Goal: Information Seeking & Learning: Learn about a topic

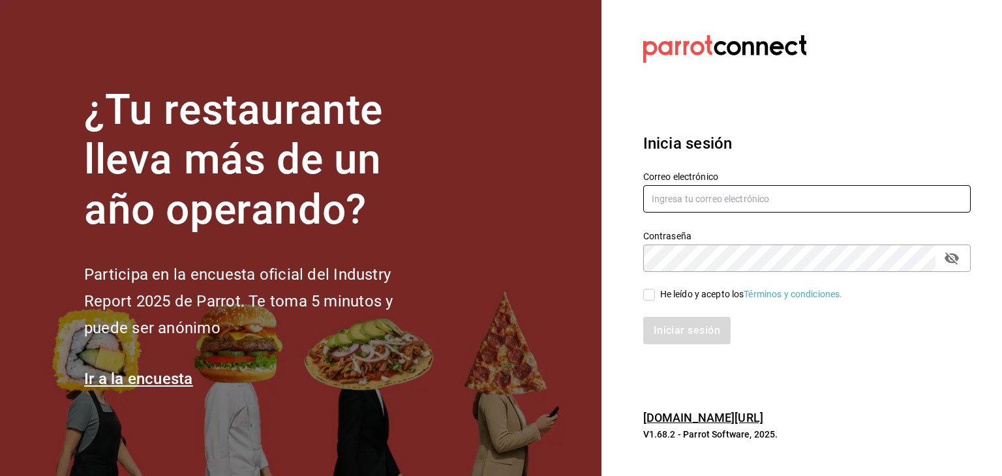
type input "[EMAIL_ADDRESS][DOMAIN_NAME]"
click at [654, 294] on input "He leído y acepto los Términos y condiciones." at bounding box center [649, 295] width 12 height 12
checkbox input "true"
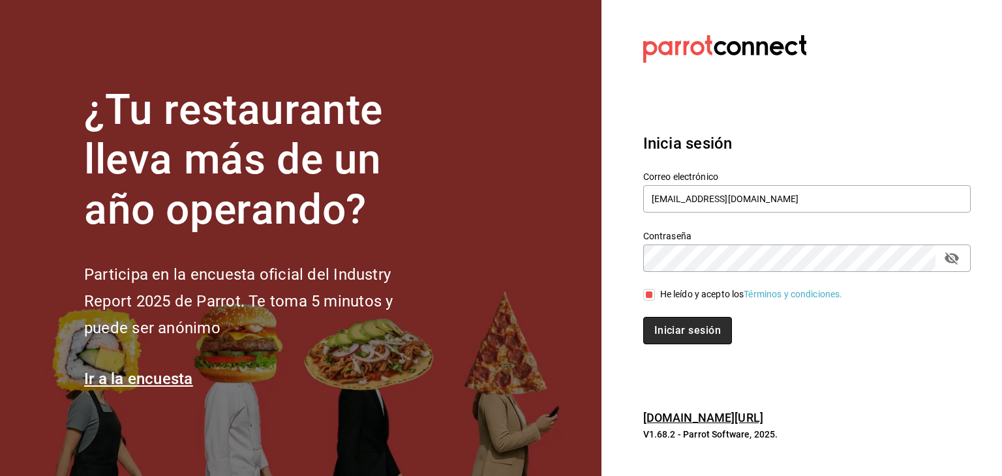
click at [665, 327] on button "Iniciar sesión" at bounding box center [687, 330] width 89 height 27
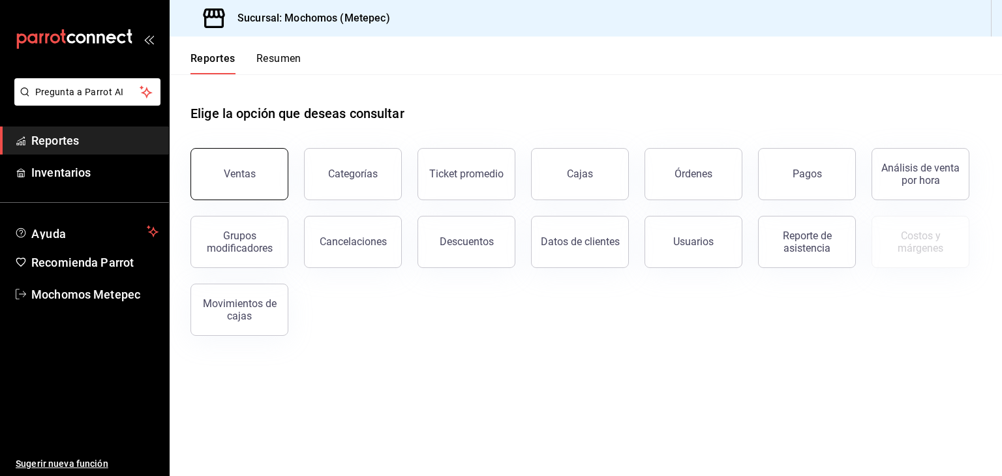
click at [227, 155] on button "Ventas" at bounding box center [239, 174] width 98 height 52
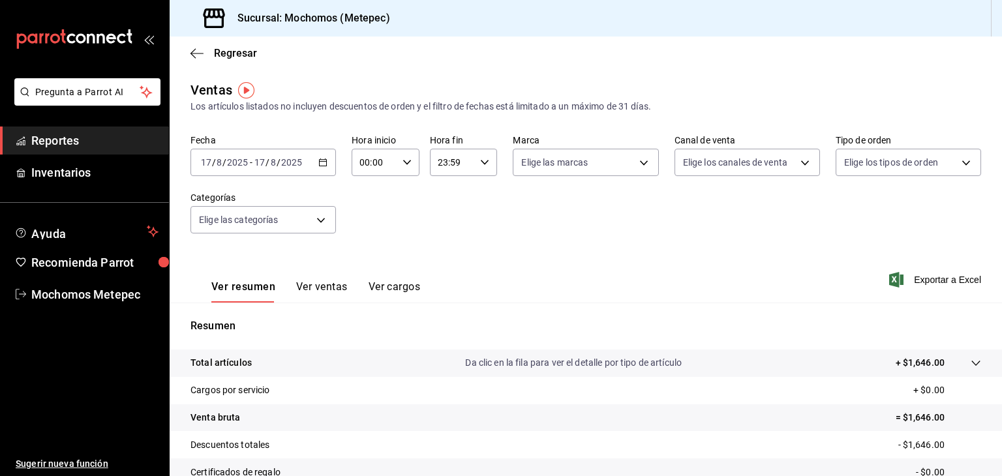
click at [321, 164] on icon "button" at bounding box center [322, 162] width 9 height 9
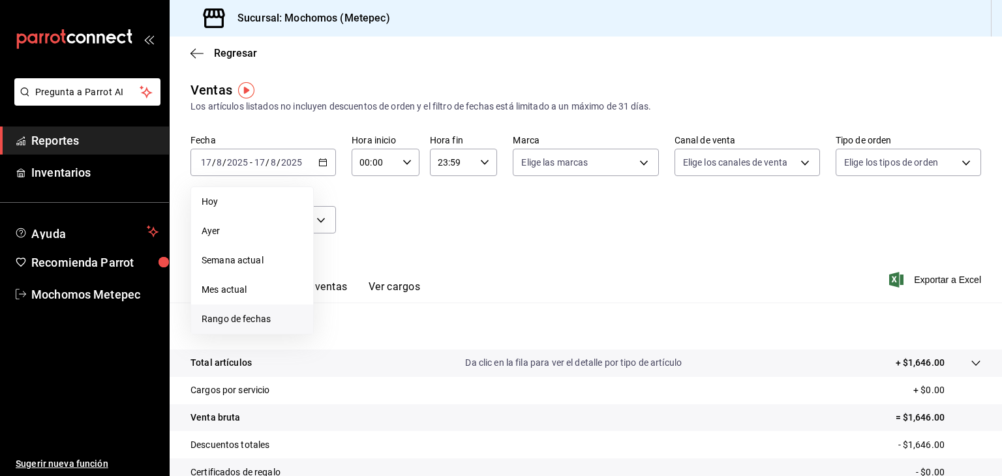
click at [241, 324] on span "Rango de fechas" at bounding box center [252, 319] width 101 height 14
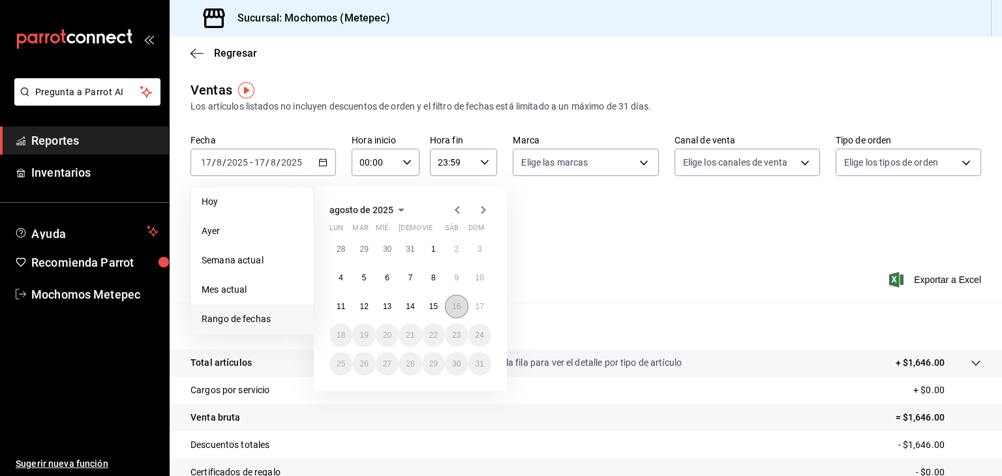
click at [456, 305] on abbr "16" at bounding box center [456, 306] width 8 height 9
click at [483, 309] on abbr "17" at bounding box center [480, 306] width 8 height 9
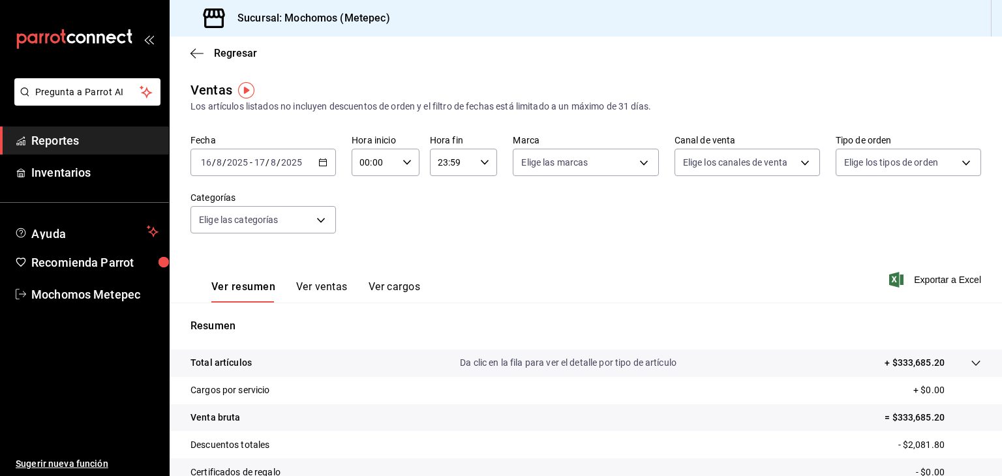
click at [402, 169] on div "00:00 Hora inicio" at bounding box center [386, 162] width 68 height 27
click at [368, 235] on button "05" at bounding box center [366, 240] width 28 height 26
type input "05:00"
click at [467, 161] on div at bounding box center [501, 238] width 1002 height 476
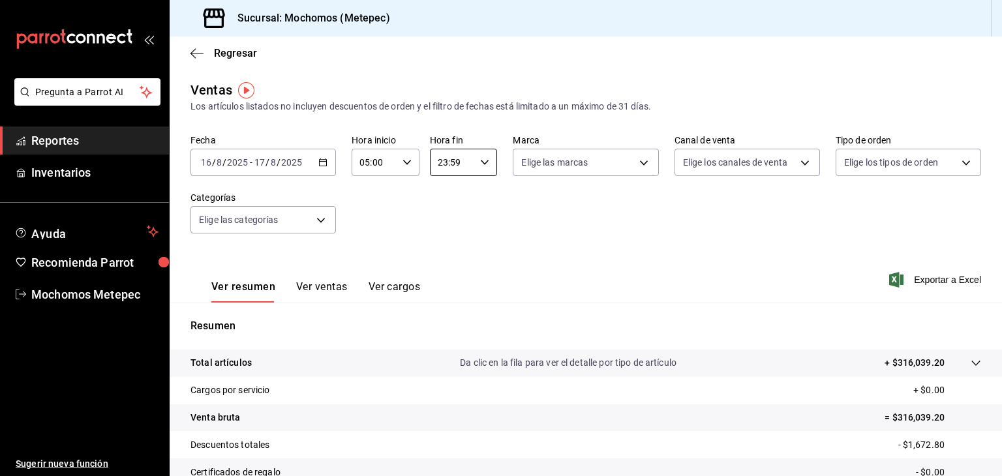
click at [467, 161] on input "23:59" at bounding box center [453, 162] width 46 height 26
click at [449, 228] on button "05" at bounding box center [443, 236] width 28 height 26
click at [477, 187] on button "00" at bounding box center [477, 196] width 28 height 26
type input "05:00"
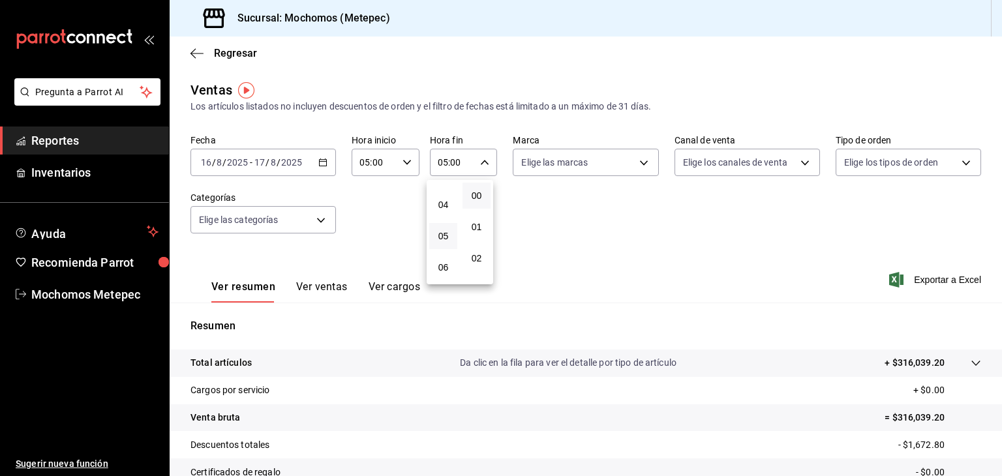
click at [637, 165] on div at bounding box center [501, 238] width 1002 height 476
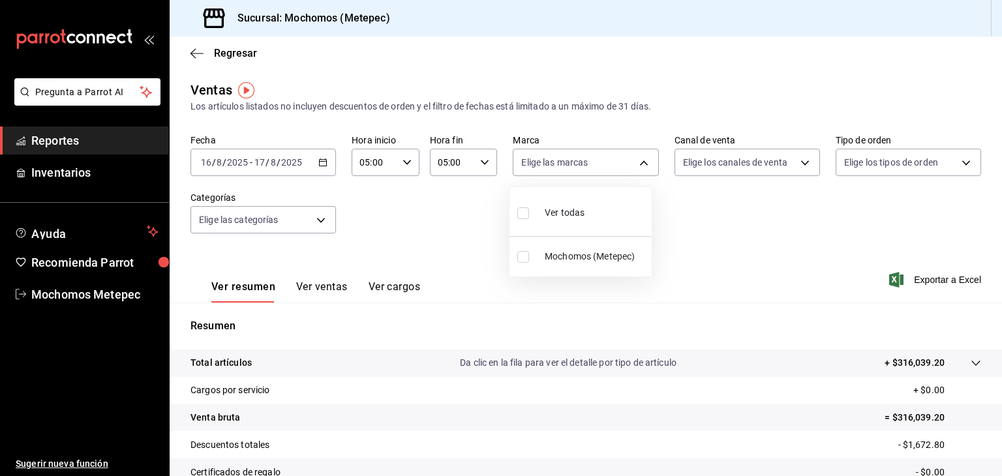
click at [637, 165] on body "Pregunta a Parrot AI Reportes Inventarios Ayuda Recomienda Parrot Mochomos Mete…" at bounding box center [501, 238] width 1002 height 476
click at [523, 216] on input "checkbox" at bounding box center [523, 213] width 12 height 12
checkbox input "true"
type input "2365f74e-aa6b-4392-bdf2-72765591bddf"
checkbox input "true"
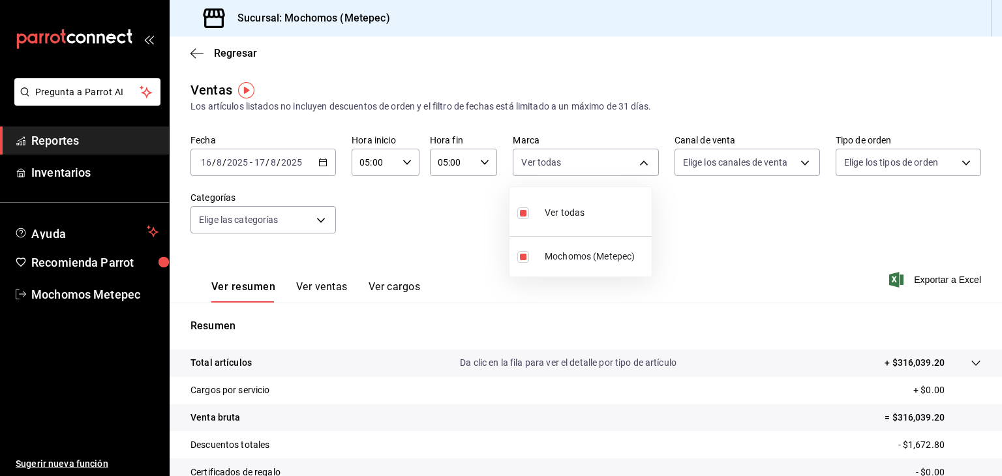
click at [780, 172] on div at bounding box center [501, 238] width 1002 height 476
click at [780, 172] on body "Pregunta a Parrot AI Reportes Inventarios Ayuda Recomienda Parrot Mochomos Mete…" at bounding box center [501, 238] width 1002 height 476
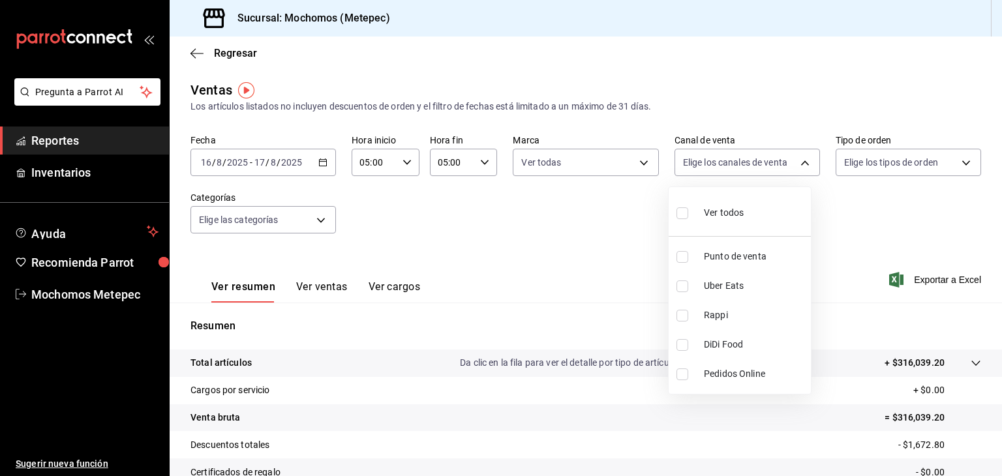
click at [681, 214] on input "checkbox" at bounding box center [682, 213] width 12 height 12
checkbox input "true"
type input "PARROT,UBER_EATS,RAPPI,DIDI_FOOD,ONLINE"
checkbox input "true"
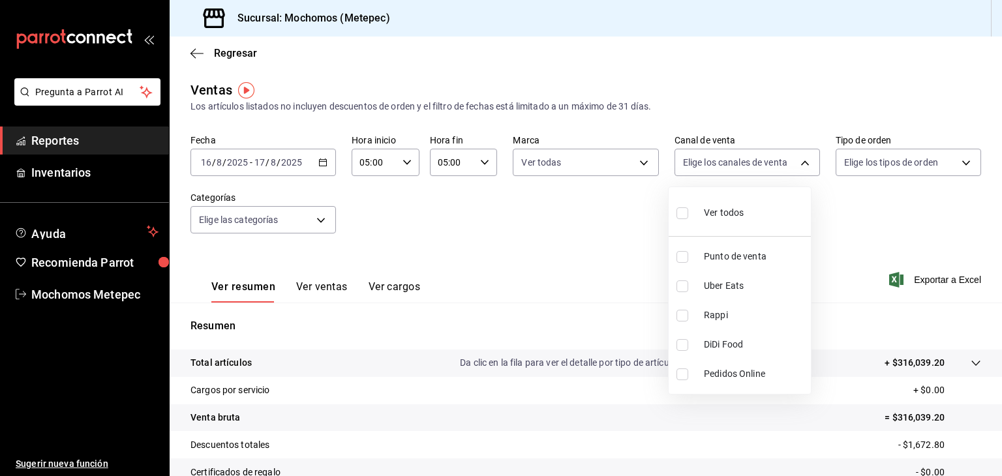
checkbox input "true"
click at [929, 170] on div at bounding box center [501, 238] width 1002 height 476
click at [929, 170] on body "Pregunta a Parrot AI Reportes Inventarios Ayuda Recomienda Parrot Mochomos Mete…" at bounding box center [501, 238] width 1002 height 476
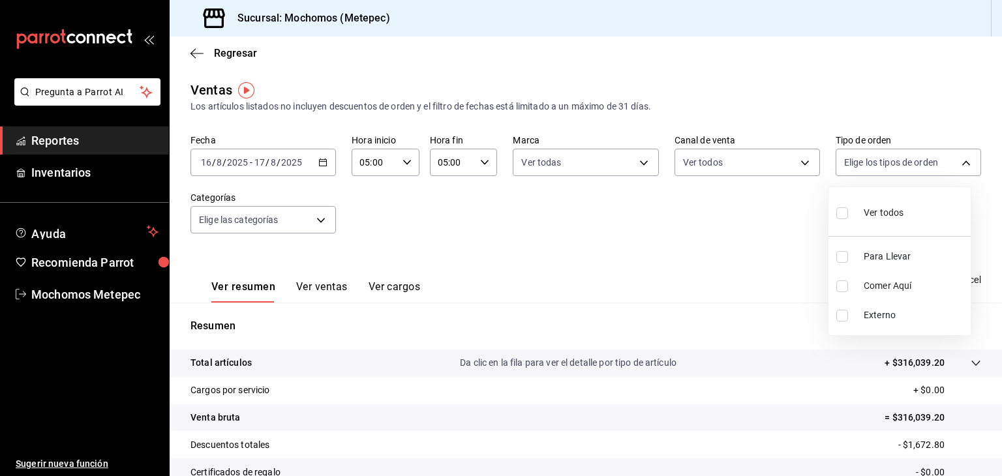
click at [843, 209] on input "checkbox" at bounding box center [842, 213] width 12 height 12
checkbox input "true"
type input "3a236ed8-2e24-47ca-8e59-ead494492482,da8509e8-5fca-4f62-958e-973104937870,EXTER…"
checkbox input "true"
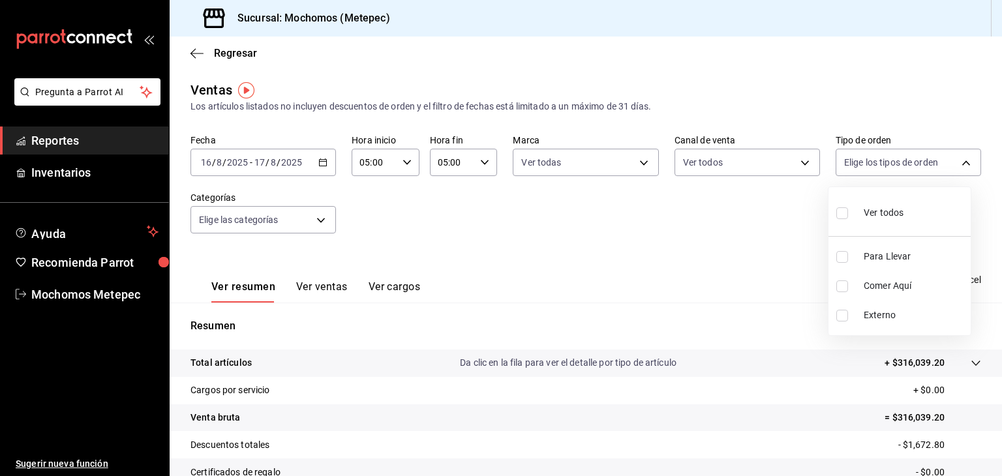
checkbox input "true"
click at [323, 220] on div at bounding box center [501, 238] width 1002 height 476
click at [323, 220] on body "Pregunta a Parrot AI Reportes Inventarios Ayuda Recomienda Parrot Mochomos Mete…" at bounding box center [501, 238] width 1002 height 476
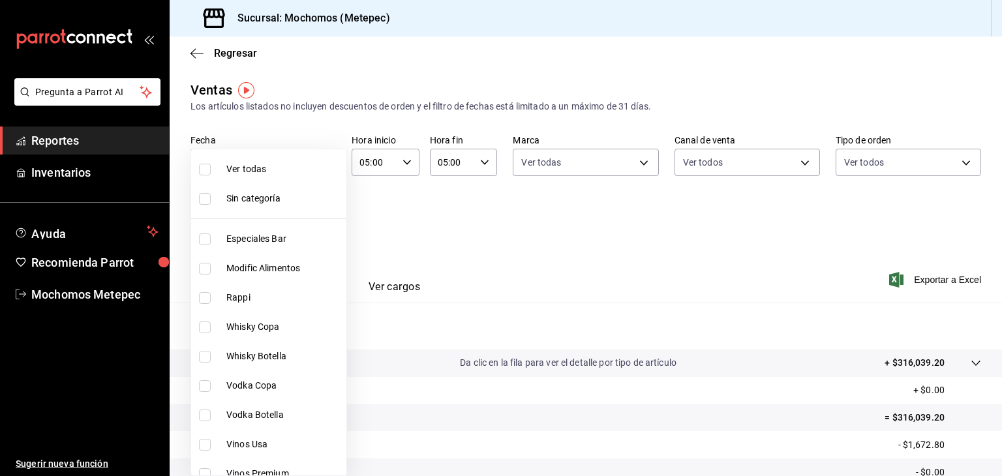
click at [201, 172] on input "checkbox" at bounding box center [205, 170] width 12 height 12
checkbox input "true"
type input "c9cbc288-c827-488d-81f5-370afefb1912,46081463-7037-4dd2-a9ab-e56ff6a8fa7c,bf958…"
checkbox input "true"
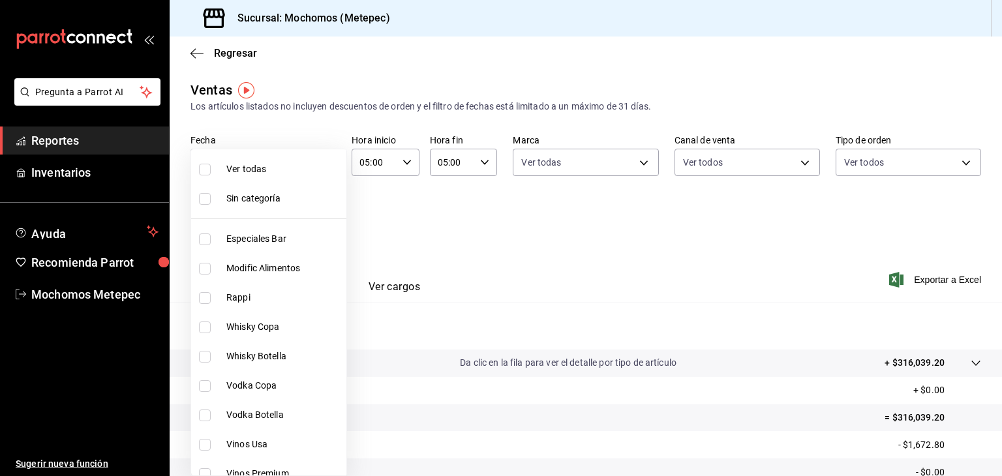
checkbox input "true"
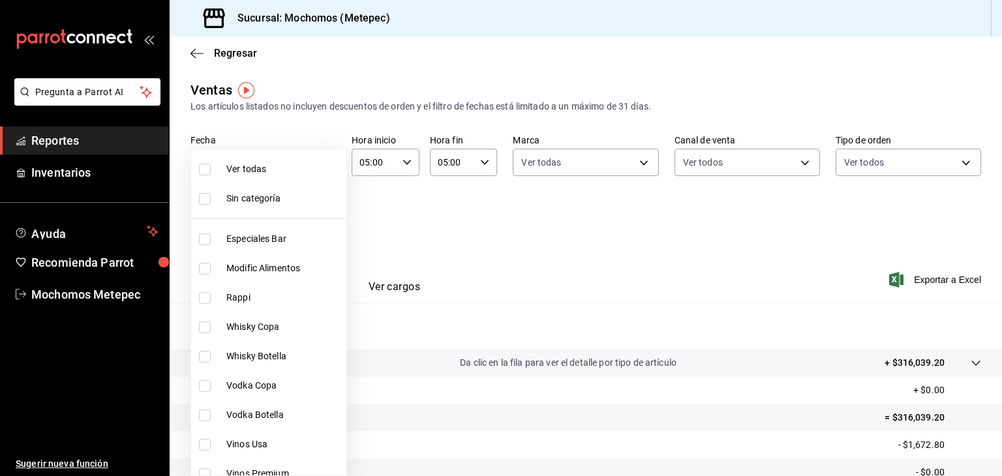
checkbox input "true"
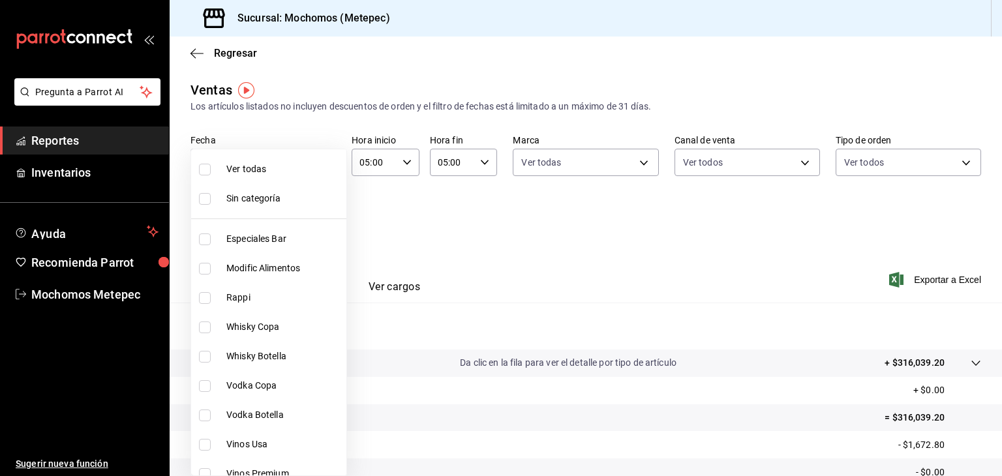
checkbox input "true"
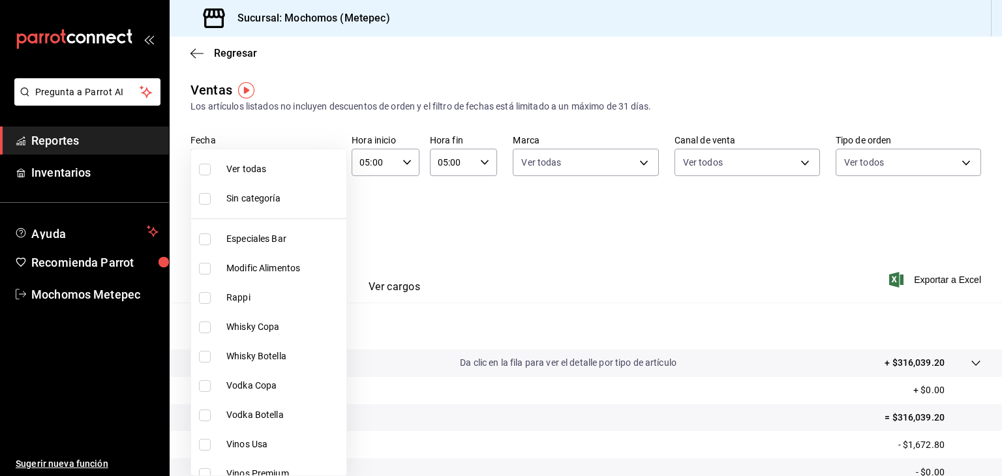
checkbox input "true"
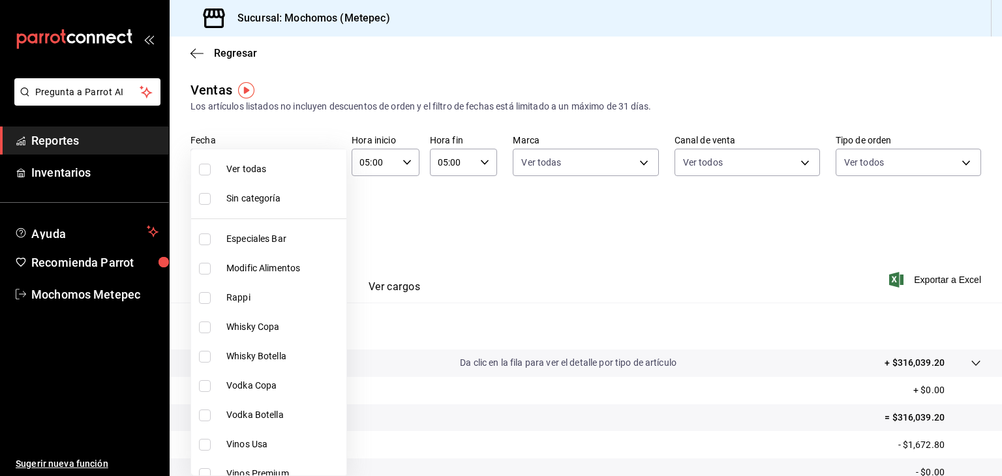
checkbox input "true"
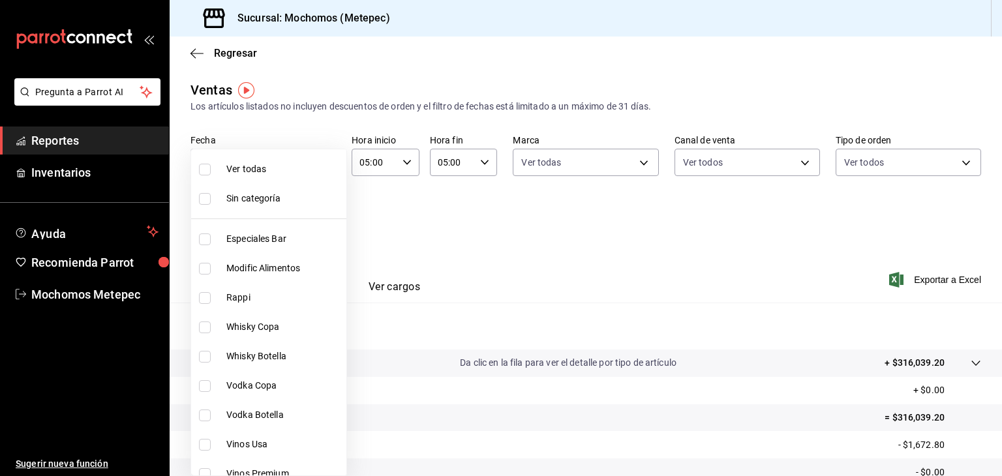
checkbox input "true"
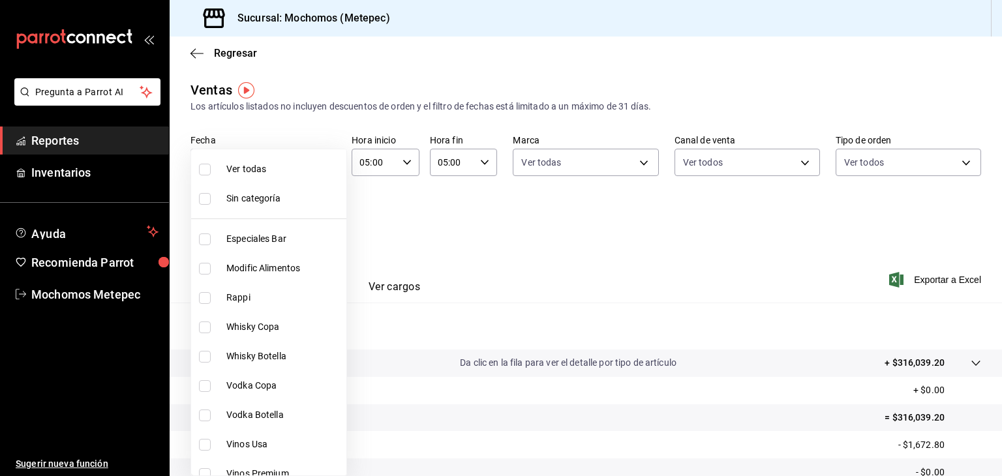
checkbox input "true"
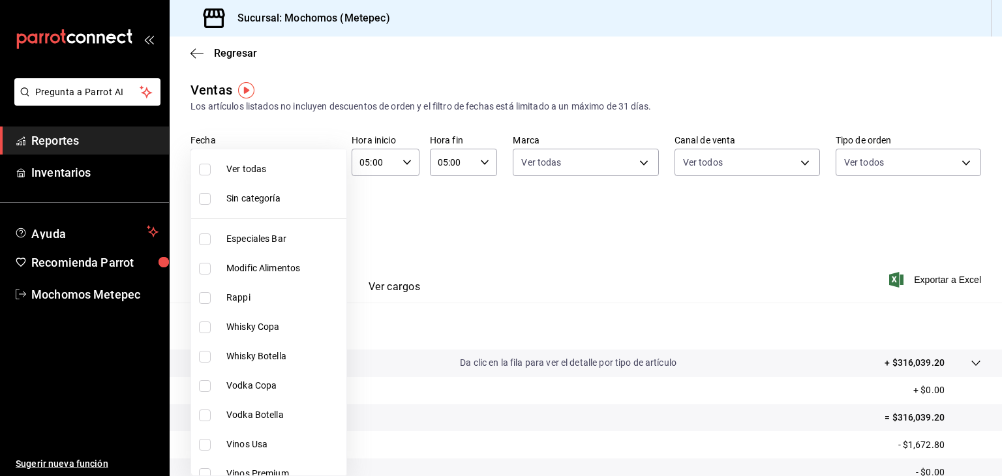
checkbox input "true"
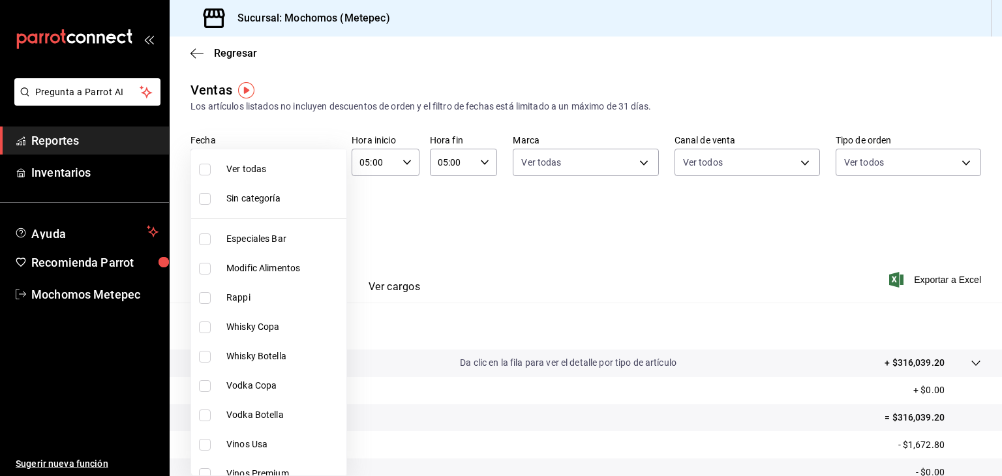
checkbox input "true"
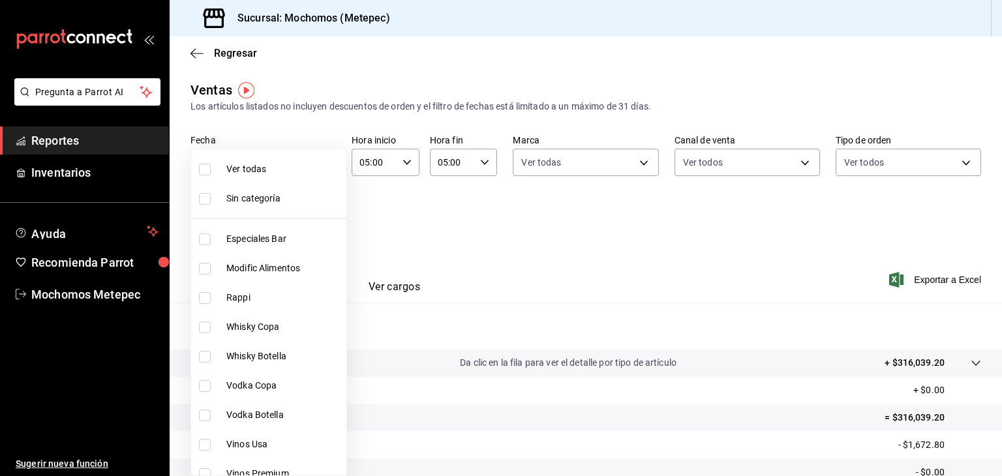
checkbox input "true"
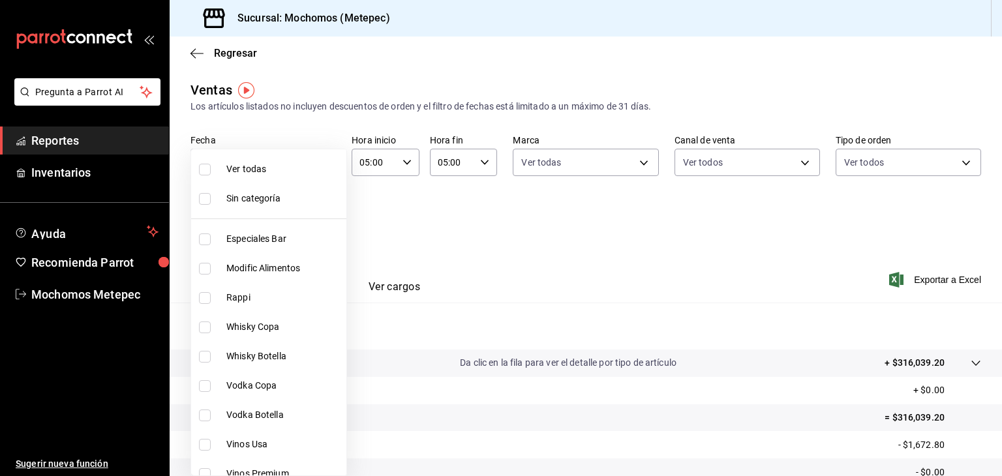
checkbox input "true"
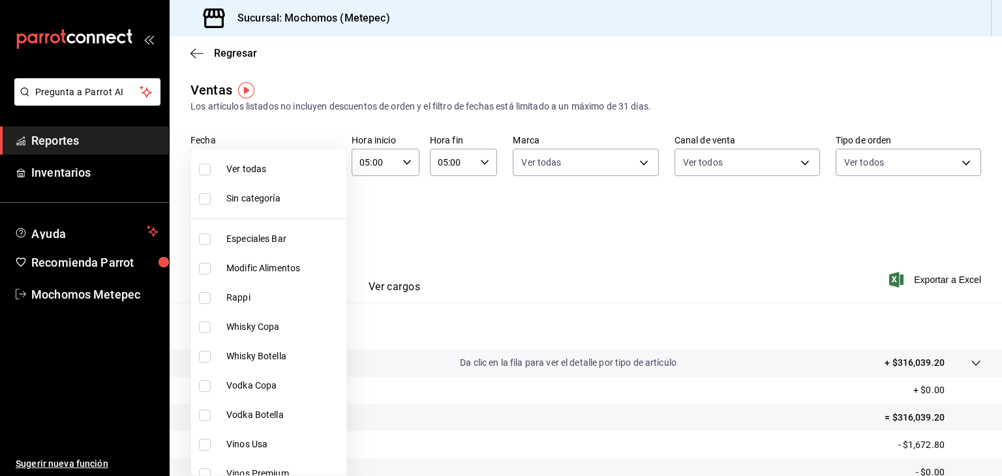
checkbox input "true"
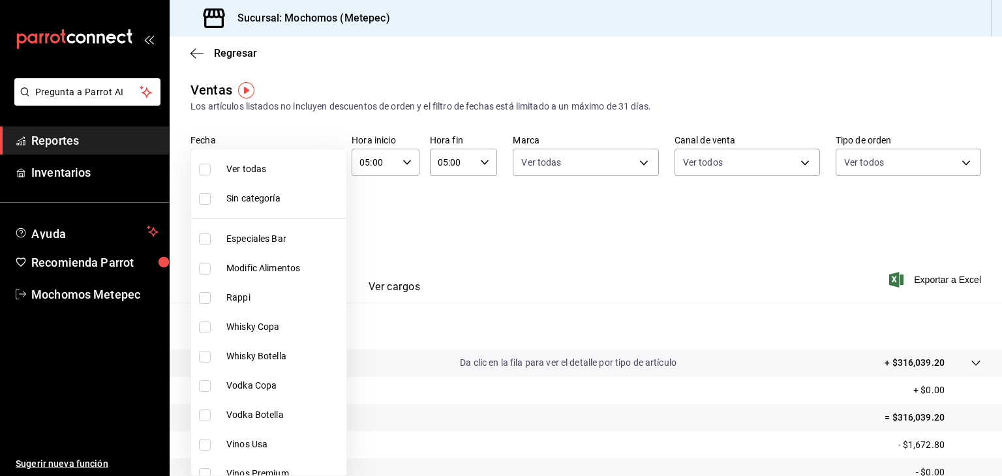
checkbox input "true"
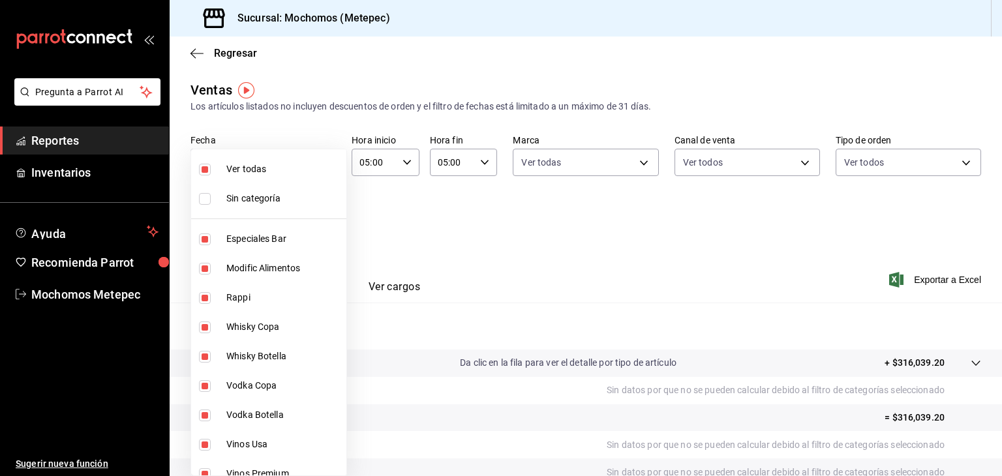
click at [522, 205] on div at bounding box center [501, 238] width 1002 height 476
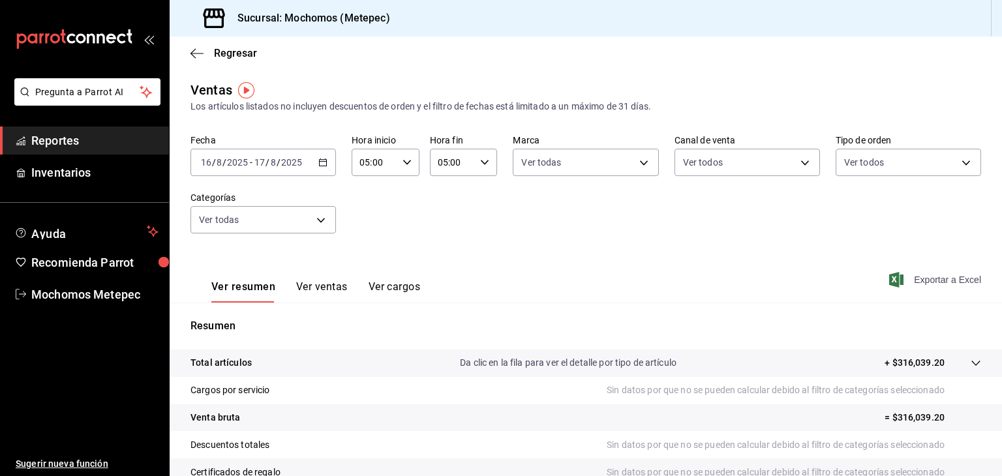
click at [916, 273] on span "Exportar a Excel" at bounding box center [936, 280] width 89 height 16
click at [31, 140] on span "Reportes" at bounding box center [94, 141] width 127 height 18
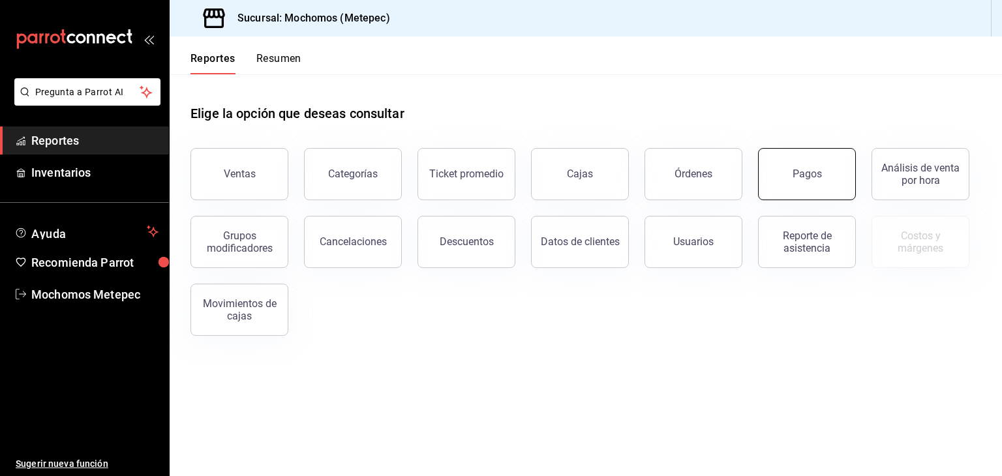
click at [806, 179] on div "Pagos" at bounding box center [807, 174] width 29 height 12
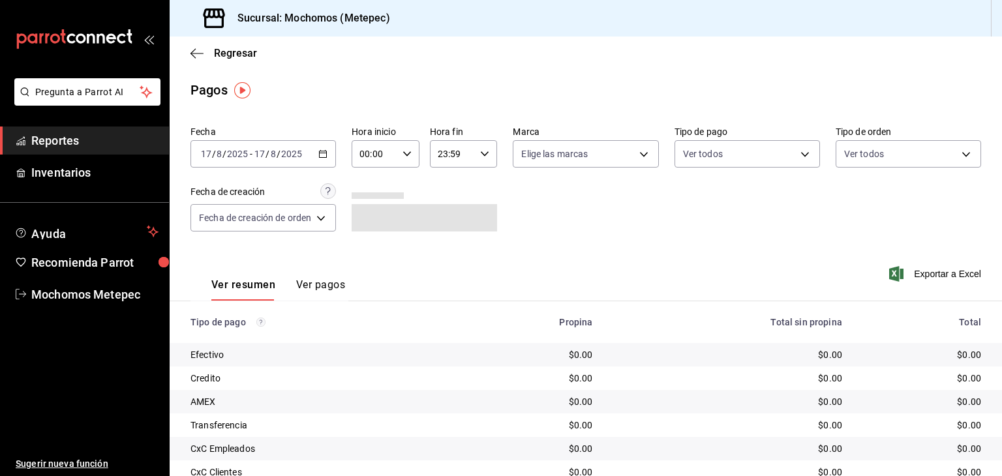
click at [324, 161] on div "2025-08-17 17 / 8 / 2025 - 2025-08-17 17 / 8 / 2025" at bounding box center [262, 153] width 145 height 27
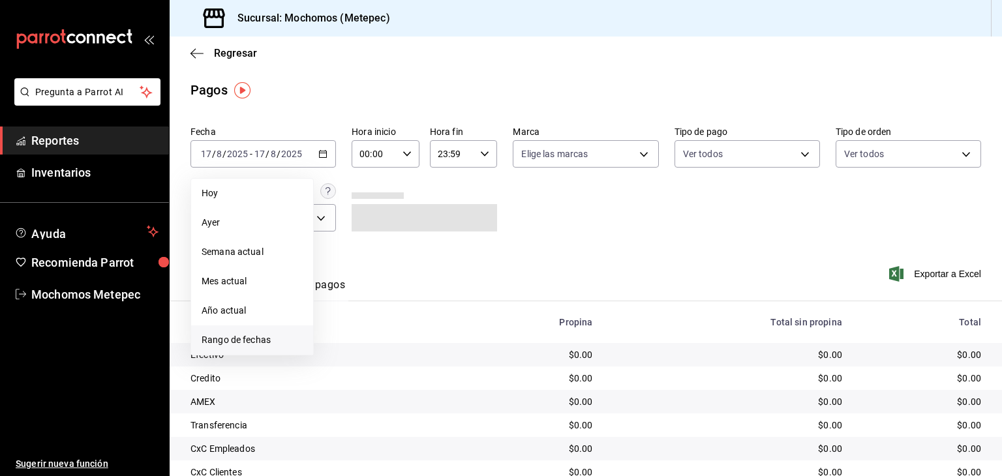
click at [272, 340] on span "Rango de fechas" at bounding box center [252, 340] width 101 height 14
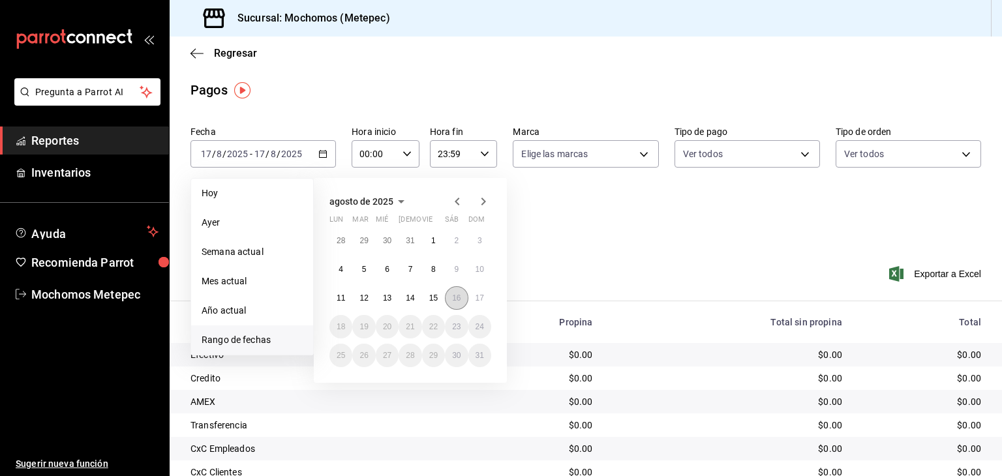
click at [451, 299] on button "16" at bounding box center [456, 297] width 23 height 23
click at [479, 300] on abbr "17" at bounding box center [480, 298] width 8 height 9
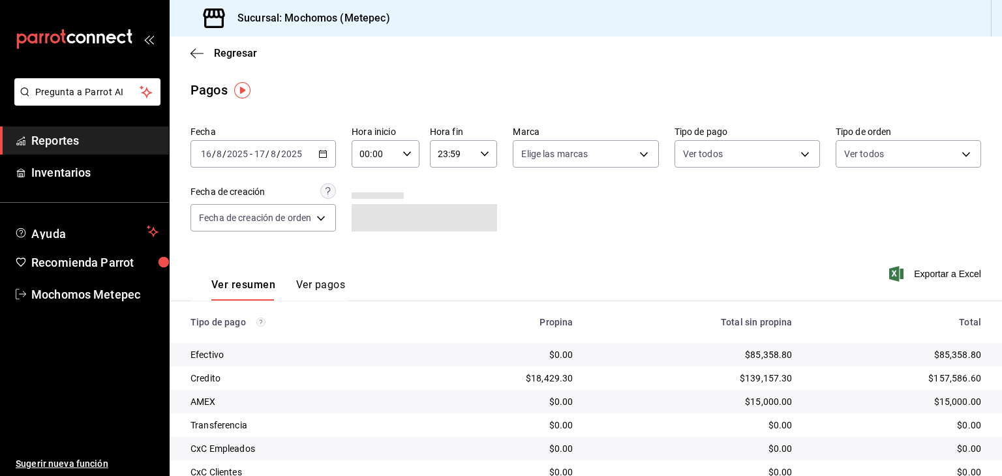
click at [405, 159] on div "00:00 Hora inicio" at bounding box center [386, 153] width 68 height 27
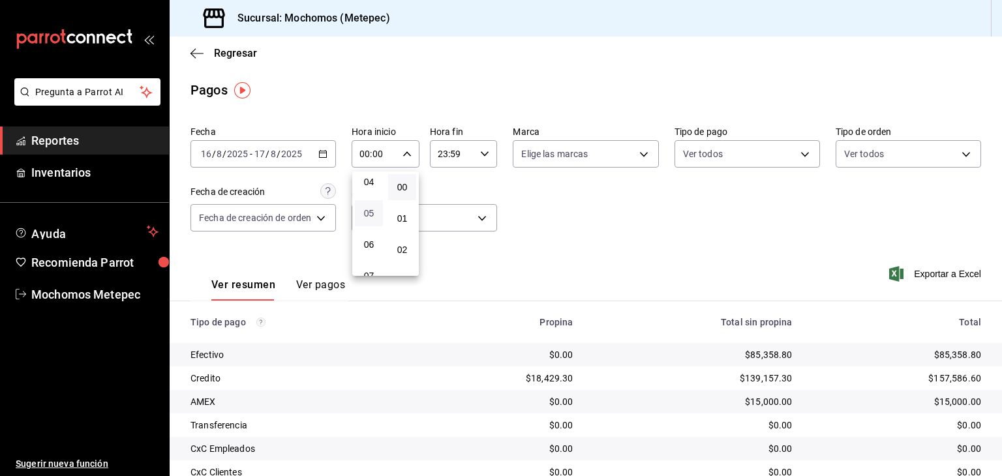
click at [372, 213] on span "05" at bounding box center [369, 213] width 12 height 10
type input "05:00"
click at [464, 159] on div at bounding box center [501, 238] width 1002 height 476
click at [464, 159] on input "23:59" at bounding box center [453, 154] width 46 height 26
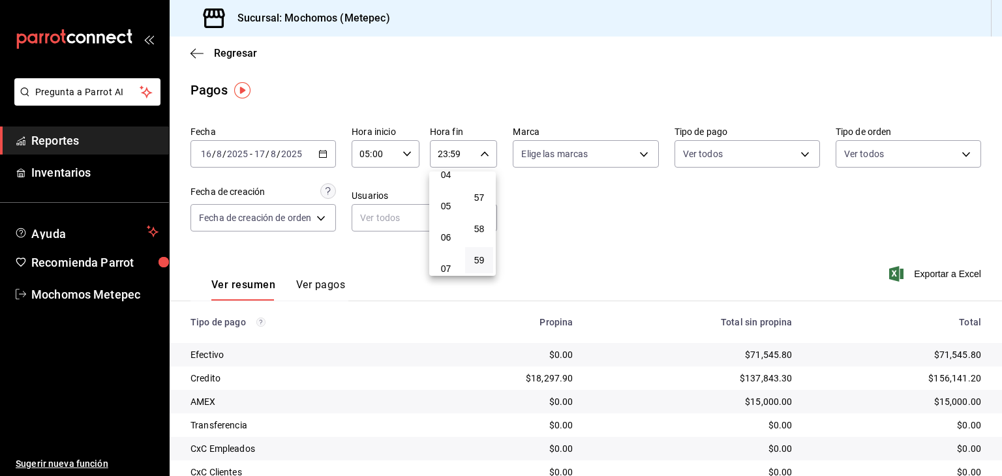
scroll to position [137, 0]
click at [451, 212] on span "05" at bounding box center [446, 207] width 12 height 10
click at [483, 186] on span "00" at bounding box center [479, 187] width 12 height 10
type input "05:00"
click at [618, 160] on div at bounding box center [501, 238] width 1002 height 476
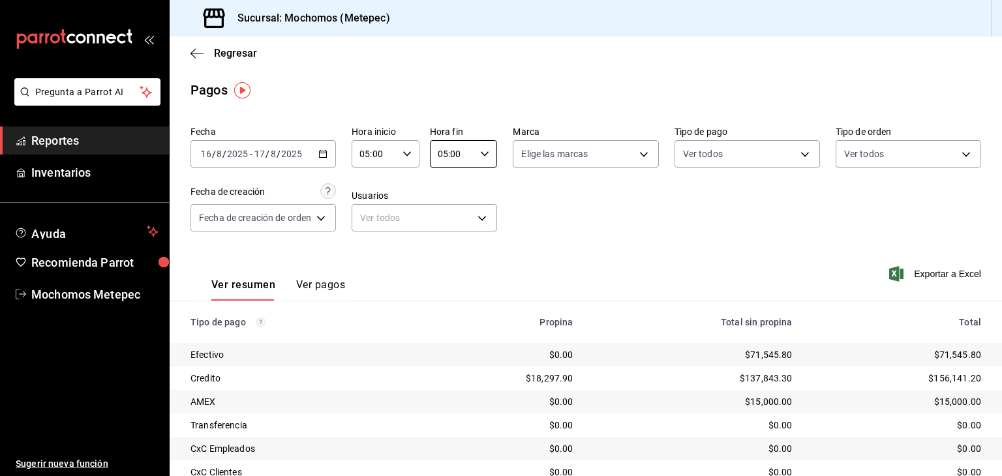
click at [618, 160] on body "Pregunta a Parrot AI Reportes Inventarios Ayuda Recomienda Parrot Mochomos Mete…" at bounding box center [501, 238] width 1002 height 476
click at [526, 202] on input "checkbox" at bounding box center [525, 205] width 12 height 12
checkbox input "true"
type input "2365f74e-aa6b-4392-bdf2-72765591bddf"
checkbox input "true"
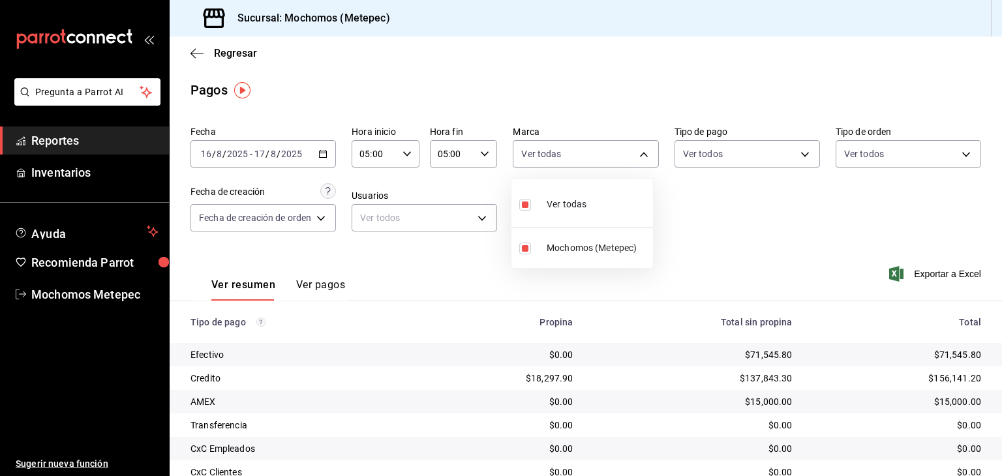
click at [800, 152] on div at bounding box center [501, 238] width 1002 height 476
click at [800, 152] on body "Pregunta a Parrot AI Reportes Inventarios Ayuda Recomienda Parrot Mochomos Mete…" at bounding box center [501, 238] width 1002 height 476
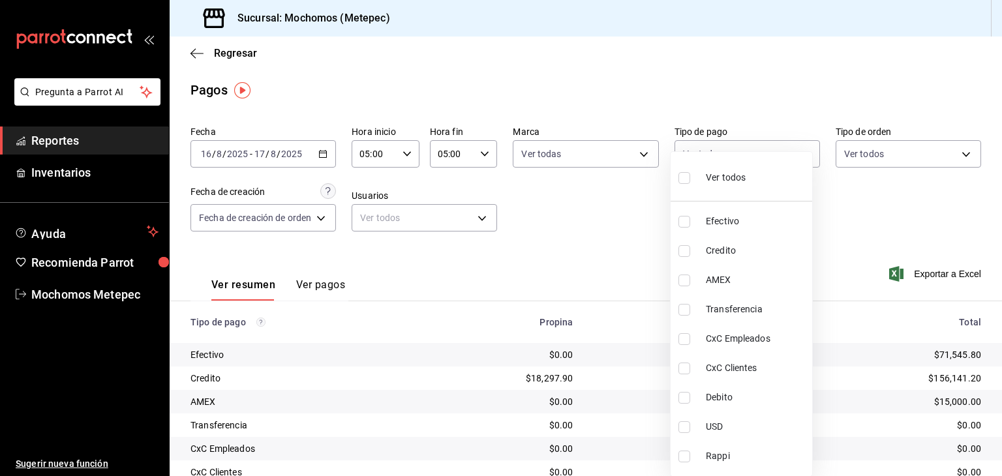
click at [683, 170] on label at bounding box center [686, 177] width 17 height 19
click at [683, 172] on input "checkbox" at bounding box center [684, 178] width 12 height 12
checkbox input "false"
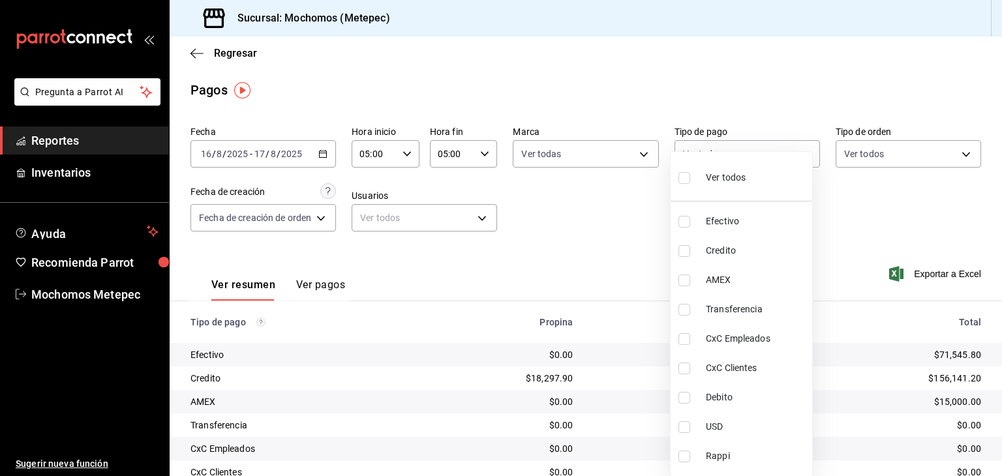
checkbox input "false"
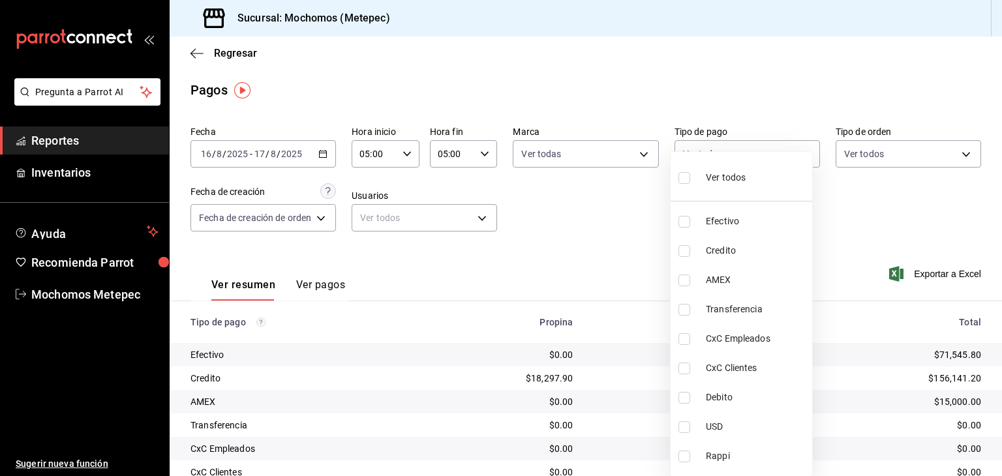
checkbox input "false"
click at [681, 178] on input "checkbox" at bounding box center [684, 178] width 12 height 12
checkbox input "true"
type input "188bd14d-3513-42cc-9f46-285d81389660,34ef211f-a798-45d1-ab41-0af7a85efbb2,c7bcb…"
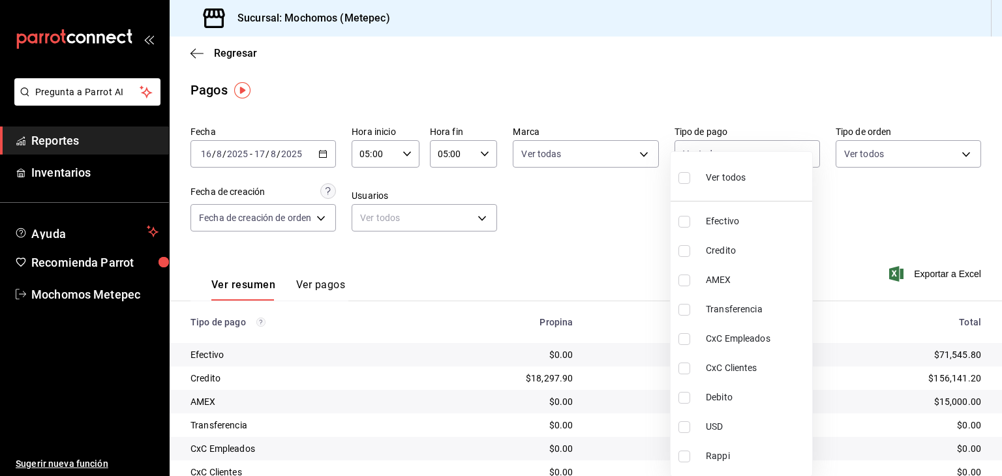
checkbox input "true"
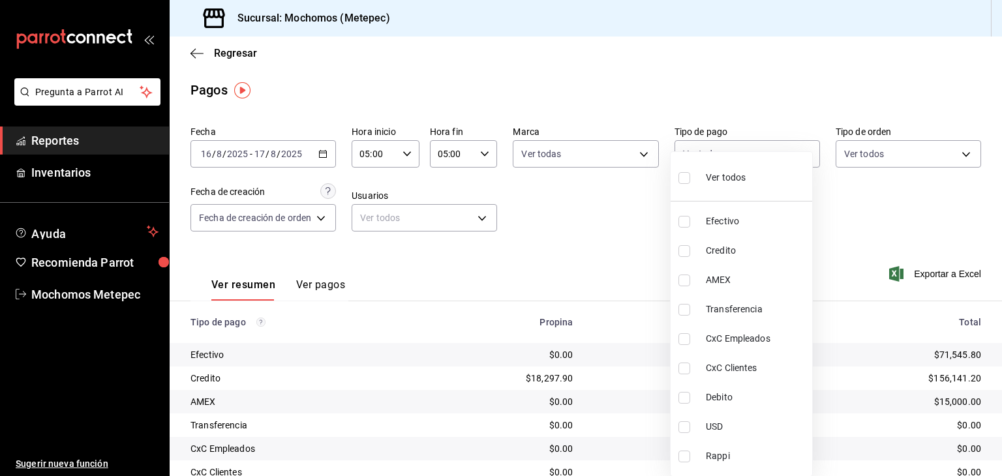
checkbox input "true"
click at [947, 147] on div at bounding box center [501, 238] width 1002 height 476
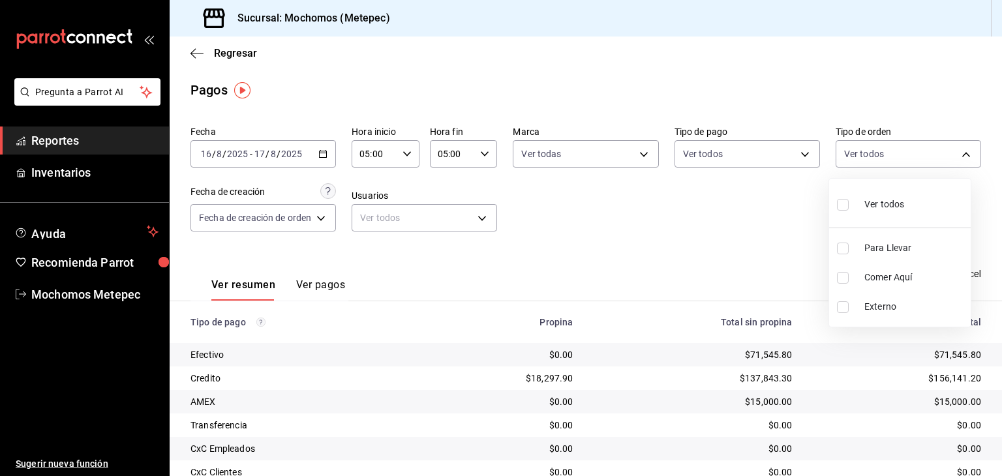
click at [947, 147] on body "Pregunta a Parrot AI Reportes Inventarios Ayuda Recomienda Parrot Mochomos Mete…" at bounding box center [501, 238] width 1002 height 476
click at [839, 204] on input "checkbox" at bounding box center [843, 205] width 12 height 12
checkbox input "true"
type input "3a236ed8-2e24-47ca-8e59-ead494492482,da8509e8-5fca-4f62-958e-973104937870,EXTER…"
checkbox input "true"
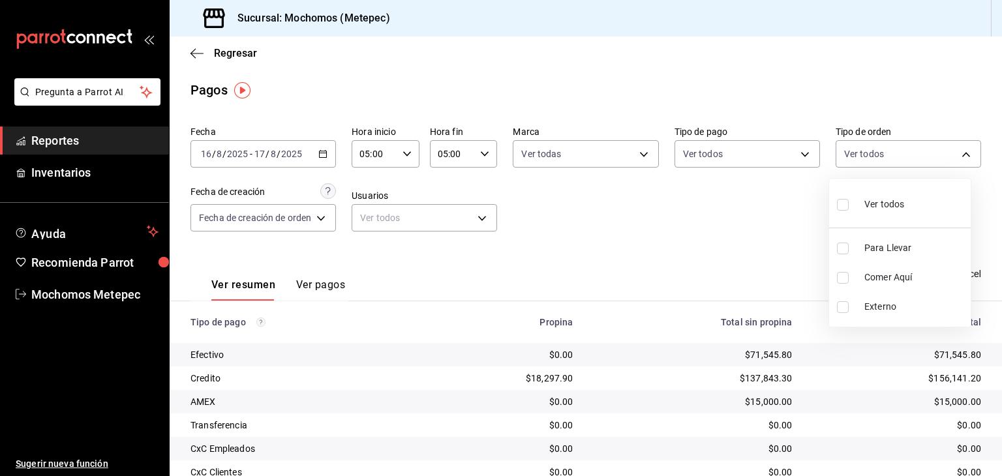
checkbox input "true"
click at [519, 251] on div at bounding box center [501, 238] width 1002 height 476
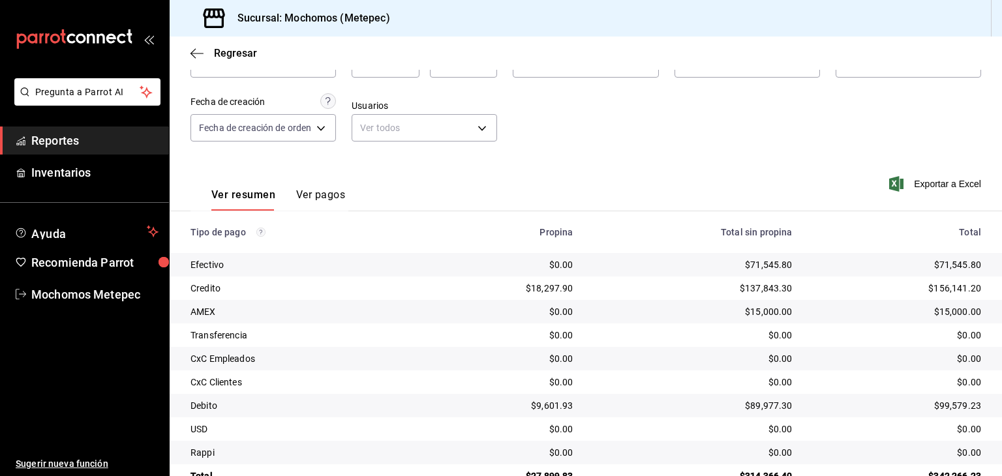
scroll to position [123, 0]
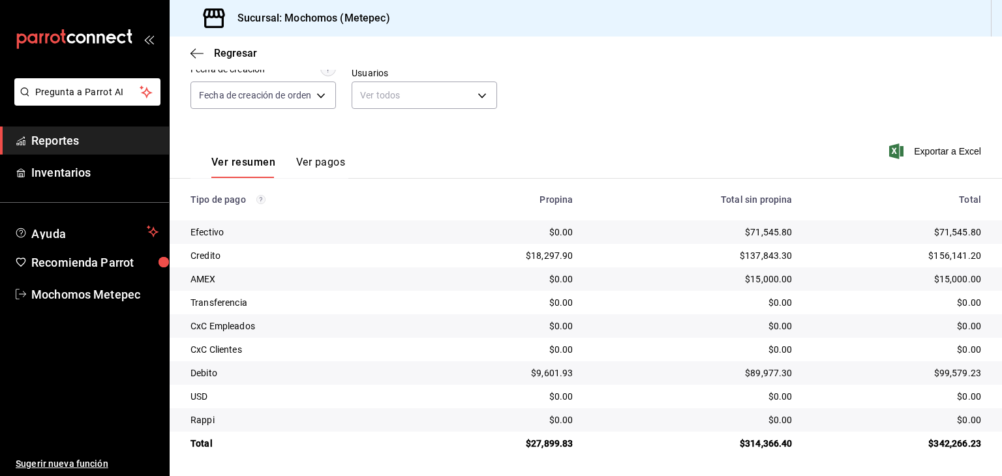
click at [49, 132] on span "Reportes" at bounding box center [94, 141] width 127 height 18
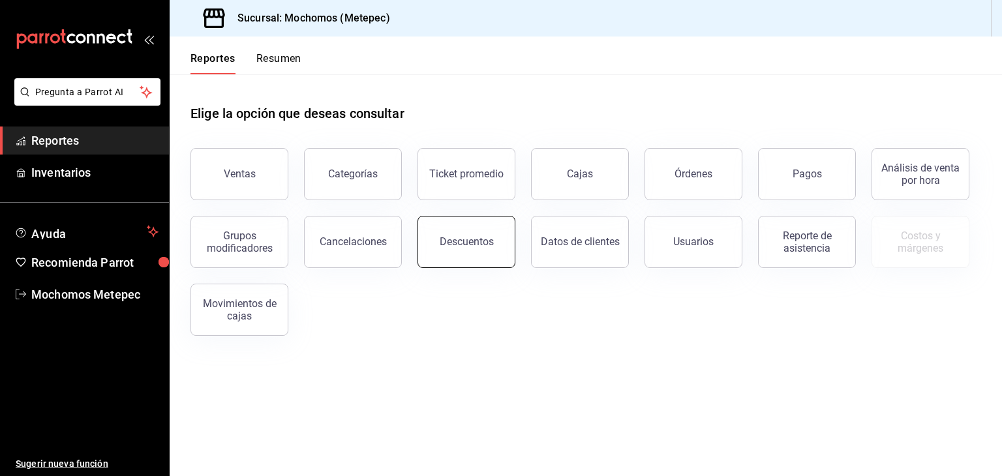
click at [478, 237] on div "Descuentos" at bounding box center [467, 241] width 54 height 12
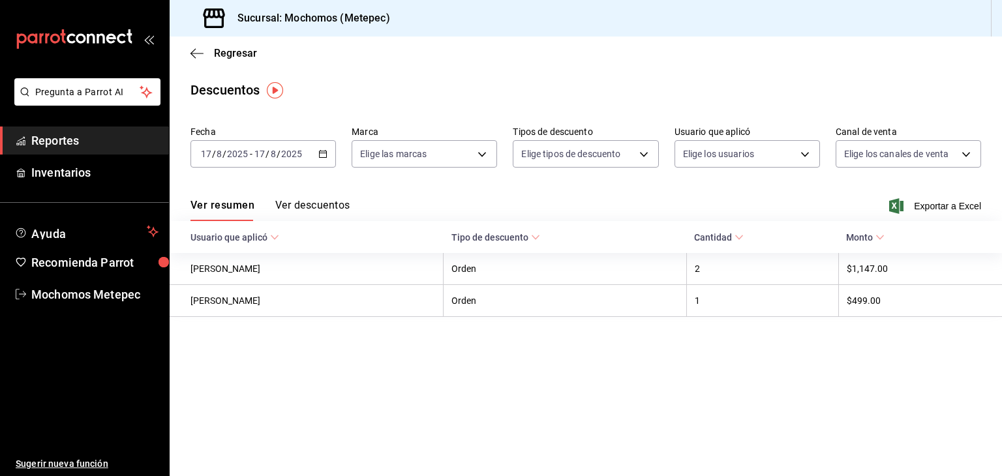
click at [317, 205] on button "Ver descuentos" at bounding box center [312, 210] width 74 height 22
